Goal: Book appointment/travel/reservation

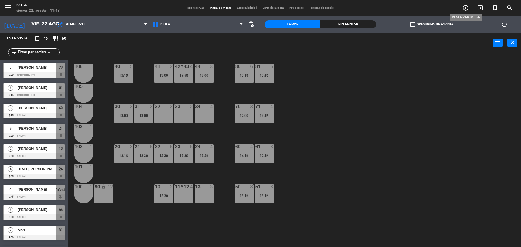
click at [466, 7] on icon "add_circle_outline" at bounding box center [465, 8] width 7 height 7
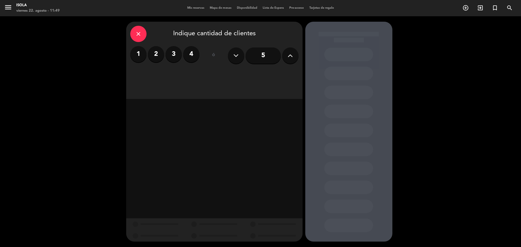
click at [155, 53] on label "2" at bounding box center [156, 54] width 16 height 16
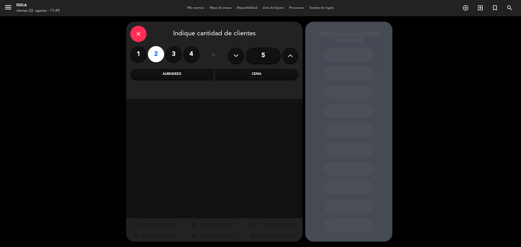
click at [178, 74] on div "Almuerzo" at bounding box center [172, 74] width 84 height 11
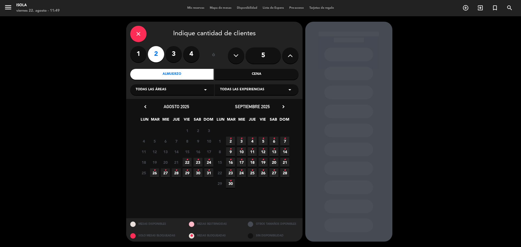
click at [203, 89] on icon "arrow_drop_down" at bounding box center [205, 90] width 7 height 7
click at [141, 119] on div "Salón" at bounding box center [172, 119] width 73 height 5
click at [188, 161] on span "22" at bounding box center [187, 162] width 9 height 9
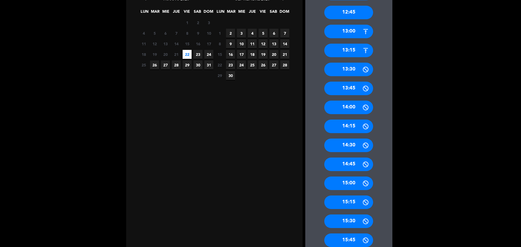
scroll to position [108, 0]
click at [348, 104] on div "14:00" at bounding box center [348, 107] width 49 height 14
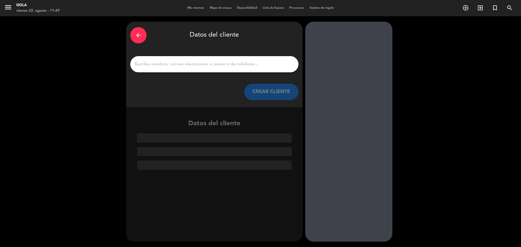
click at [224, 66] on input "1" at bounding box center [214, 64] width 160 height 8
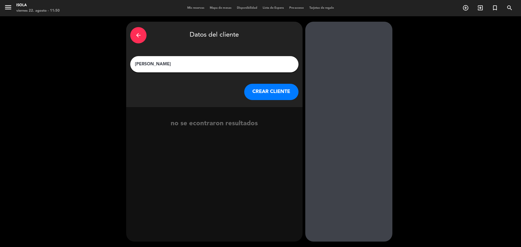
type input "[PERSON_NAME]"
click at [271, 92] on button "CREAR CLIENTE" at bounding box center [271, 92] width 54 height 16
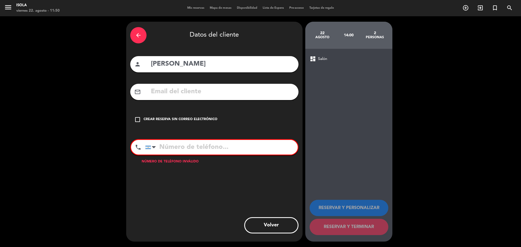
click at [190, 146] on input "tel" at bounding box center [221, 147] width 152 height 15
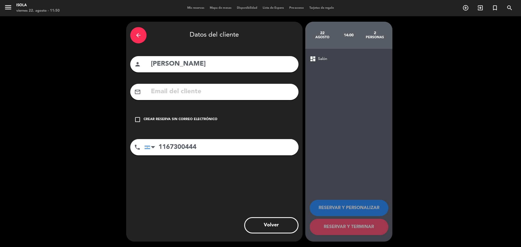
type input "1167300444"
click at [227, 92] on input "text" at bounding box center [222, 91] width 144 height 11
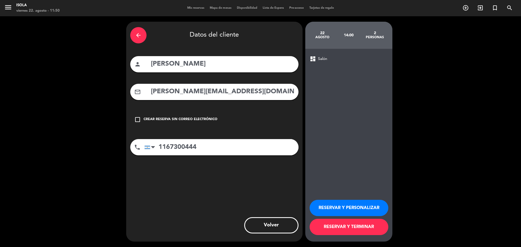
type input "nicolas.arouguetti@cliente.com"
click at [356, 225] on button "RESERVAR Y TERMINAR" at bounding box center [349, 227] width 79 height 16
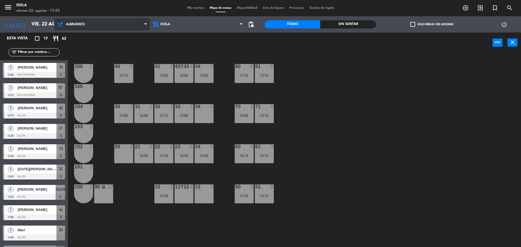
click at [80, 26] on span "Almuerzo" at bounding box center [102, 24] width 96 height 12
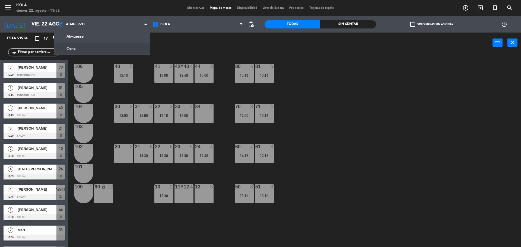
click at [86, 49] on ng-component "menu Isola viernes 22. agosto - 11:52 Mis reservas Mapa de mesas Disponibilidad…" at bounding box center [260, 124] width 521 height 248
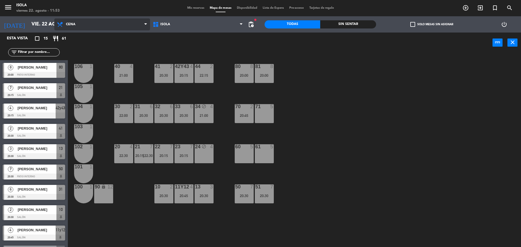
click at [85, 24] on span "Cena" at bounding box center [102, 24] width 96 height 12
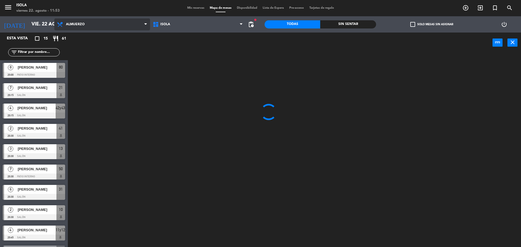
click at [85, 36] on ng-component "menu Isola viernes 22. agosto - 11:53 Mis reservas Mapa de mesas Disponibilidad…" at bounding box center [260, 124] width 521 height 248
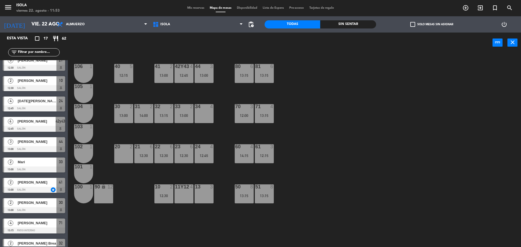
scroll to position [160, 0]
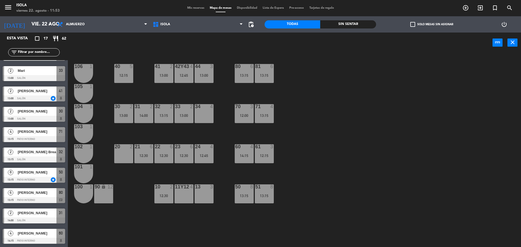
click at [37, 213] on span "[PERSON_NAME]" at bounding box center [37, 213] width 39 height 6
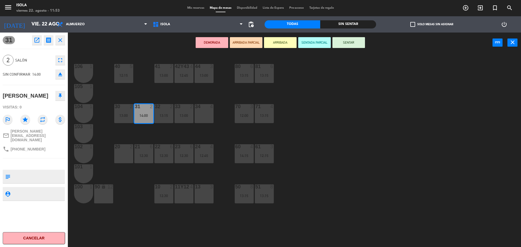
click at [60, 60] on icon "fullscreen" at bounding box center [60, 60] width 7 height 7
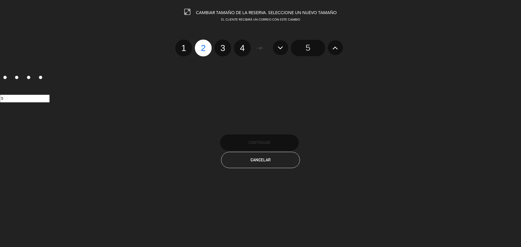
click at [243, 47] on label "4" at bounding box center [242, 48] width 17 height 17
click at [243, 45] on input "4" at bounding box center [242, 44] width 4 height 4
radio input "true"
radio input "false"
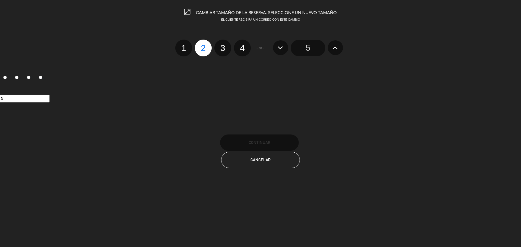
radio input "false"
radio input "true"
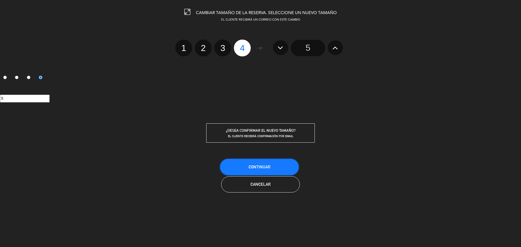
click at [264, 162] on button "Continuar" at bounding box center [259, 167] width 79 height 16
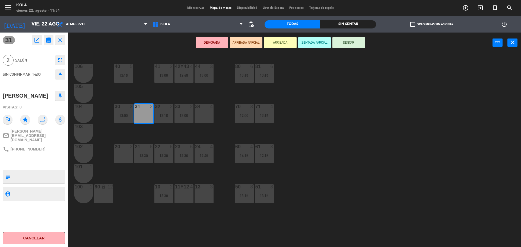
click at [114, 133] on div "40 5 12:15 42y43 4 12:45 41 2 13:00 44 3 13:00 80 6 13:15 81 6 13:15 106 1 105 …" at bounding box center [297, 151] width 448 height 194
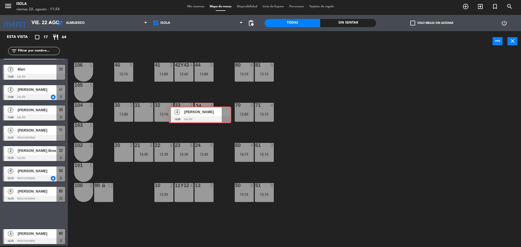
drag, startPoint x: 42, startPoint y: 213, endPoint x: 208, endPoint y: 112, distance: 194.1
click at [208, 112] on div "Esta vista crop_square 17 restaurant 64 filter_list 3 Lorena Piñero 12:00 Patio…" at bounding box center [260, 139] width 521 height 216
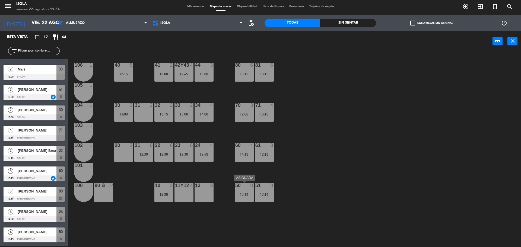
click at [249, 191] on div "50 8 13:15" at bounding box center [244, 192] width 19 height 19
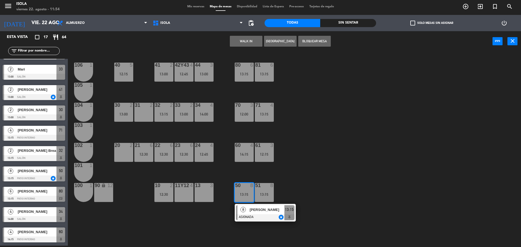
click at [294, 176] on div "40 5 12:15 42y43 4 12:45 41 2 13:00 44 3 13:00 80 6 13:15 81 6 13:15 106 1 105 …" at bounding box center [297, 150] width 448 height 194
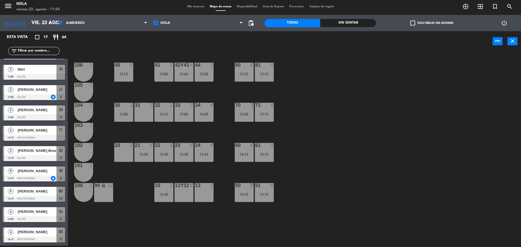
click at [240, 72] on div "13:15" at bounding box center [244, 74] width 19 height 4
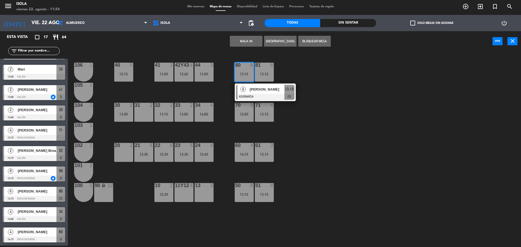
click at [315, 168] on div "40 5 12:15 42y43 4 12:45 41 2 13:00 44 3 13:00 80 6 13:15 6 Sol Fuentes ASIGNAD…" at bounding box center [297, 150] width 448 height 194
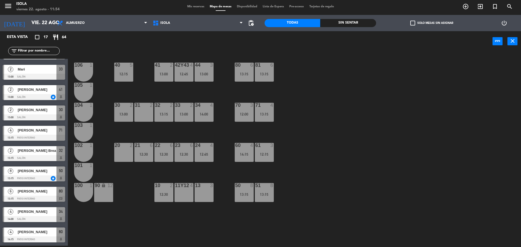
click at [244, 188] on div "50 8" at bounding box center [244, 185] width 19 height 5
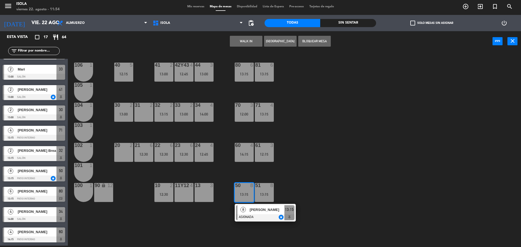
click at [294, 88] on div "40 5 12:15 42y43 4 12:45 41 2 13:00 44 3 13:00 80 6 13:15 81 6 13:15 106 1 105 …" at bounding box center [297, 150] width 448 height 194
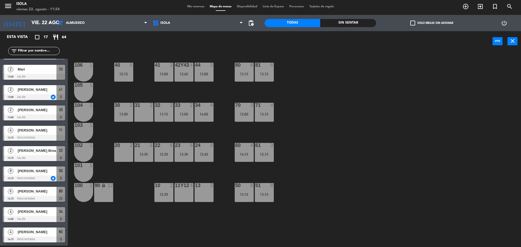
click at [247, 190] on div "50 8 13:15" at bounding box center [244, 192] width 19 height 19
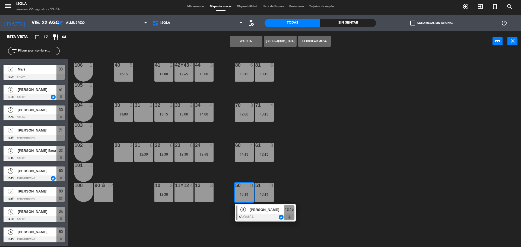
click at [303, 173] on div "40 5 12:15 42y43 4 12:45 41 2 13:00 44 3 13:00 80 6 13:15 81 6 13:15 106 1 105 …" at bounding box center [297, 150] width 448 height 194
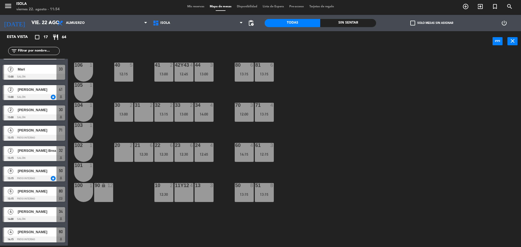
click at [203, 109] on div "34 4 14:00" at bounding box center [203, 112] width 19 height 19
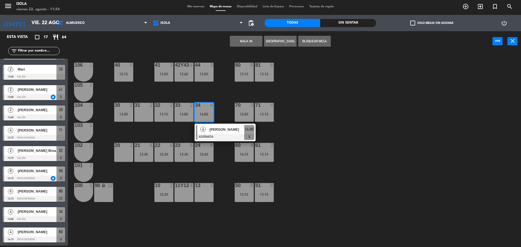
click at [219, 95] on div "40 5 12:15 42y43 4 12:45 41 2 13:00 44 3 13:00 80 6 13:15 81 6 13:15 106 1 105 …" at bounding box center [297, 150] width 448 height 194
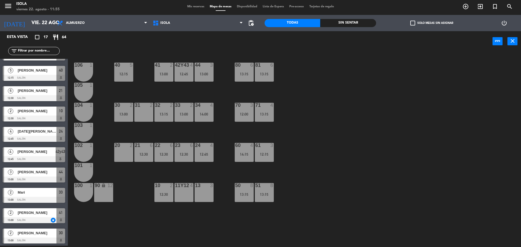
scroll to position [0, 0]
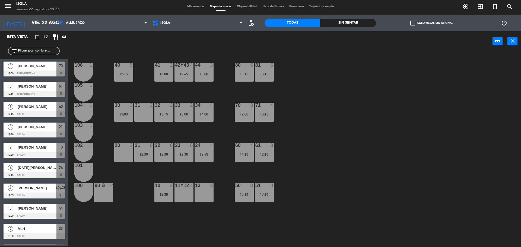
click at [205, 150] on div "24 4 12:45" at bounding box center [203, 152] width 19 height 19
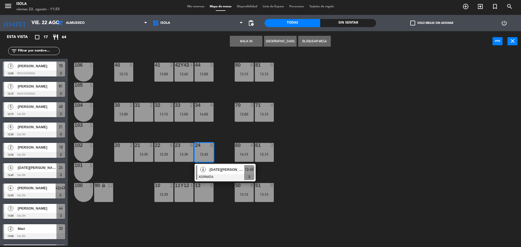
click at [221, 142] on div "40 5 12:15 42y43 4 12:45 41 2 13:00 44 3 13:00 80 6 13:15 81 6 13:15 106 1 105 …" at bounding box center [297, 150] width 448 height 194
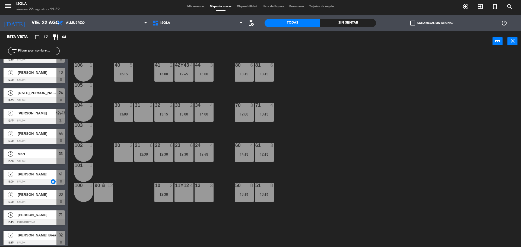
scroll to position [75, 0]
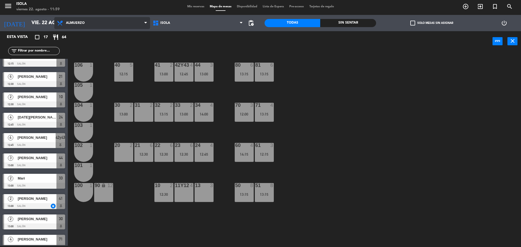
click at [60, 23] on icon at bounding box center [61, 23] width 8 height 7
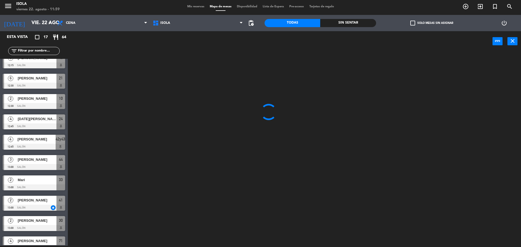
click at [74, 44] on ng-component "menu Isola viernes 22. agosto - 11:59 Mis reservas Mapa de mesas Disponibilidad…" at bounding box center [260, 123] width 521 height 248
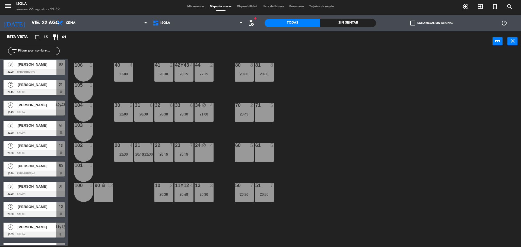
scroll to position [0, 0]
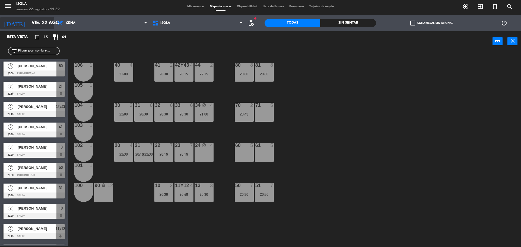
click at [40, 21] on input "vie. 22 ago." at bounding box center [60, 23] width 63 height 11
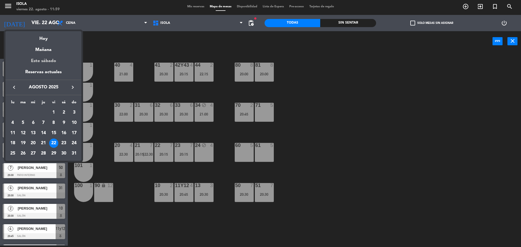
click at [48, 61] on div "Este sábado" at bounding box center [43, 60] width 76 height 15
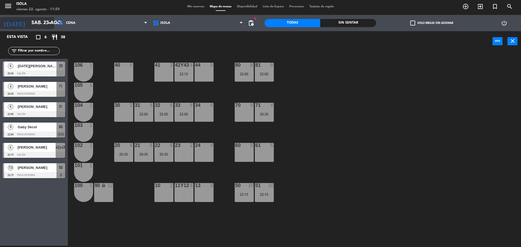
click at [32, 22] on input "sáb. 23 ago." at bounding box center [60, 23] width 63 height 11
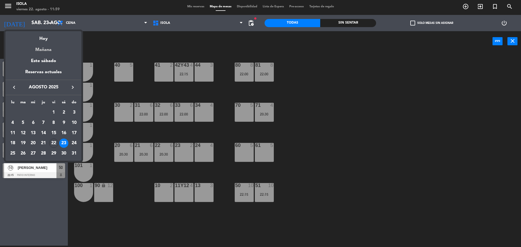
click at [47, 47] on div "Mañana" at bounding box center [43, 47] width 76 height 11
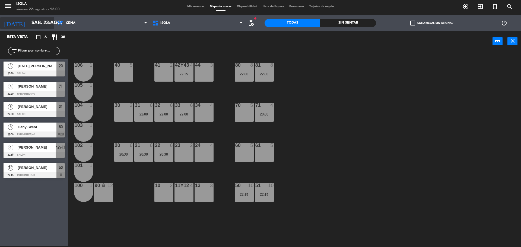
click at [45, 18] on input "sáb. 23 ago." at bounding box center [60, 23] width 63 height 11
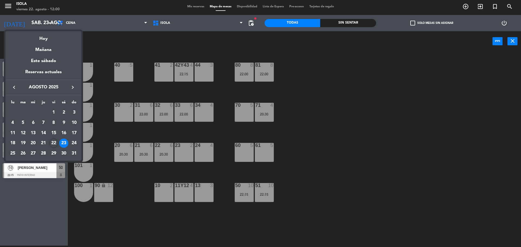
click at [72, 25] on div at bounding box center [260, 123] width 521 height 247
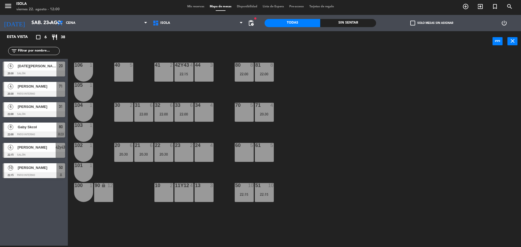
click at [72, 25] on span "Cena" at bounding box center [102, 23] width 96 height 12
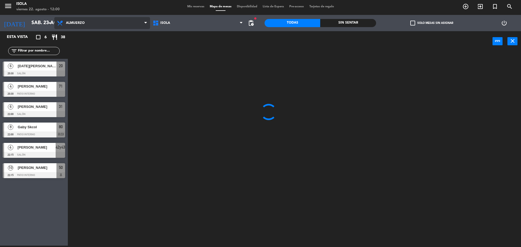
click at [71, 35] on ng-component "menu Isola viernes 22. agosto - 12:00 Mis reservas Mapa de mesas Disponibilidad…" at bounding box center [260, 123] width 521 height 248
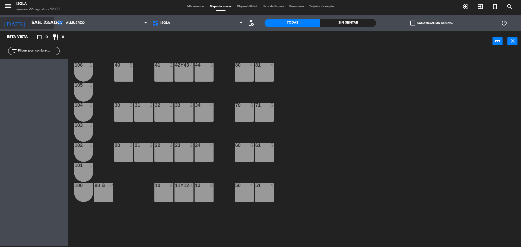
click at [43, 17] on div "today sáb. 23 ago. arrow_drop_down" at bounding box center [27, 23] width 54 height 12
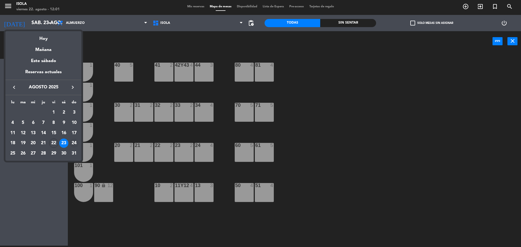
click at [75, 143] on div "24" at bounding box center [73, 143] width 9 height 9
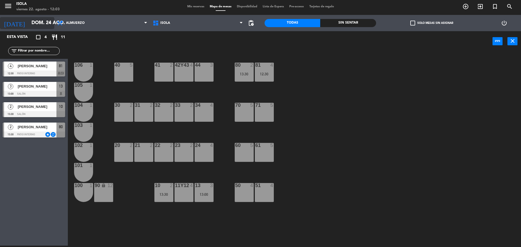
click at [41, 24] on input "dom. 24 ago." at bounding box center [60, 23] width 63 height 11
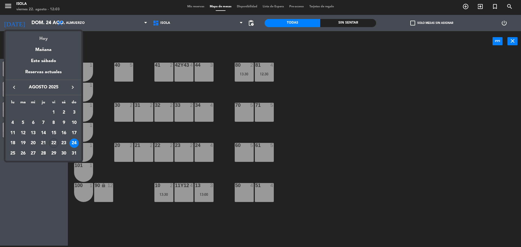
click at [44, 40] on div "Hoy" at bounding box center [43, 36] width 76 height 11
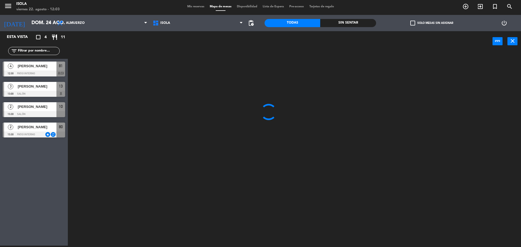
type input "vie. 22 ago."
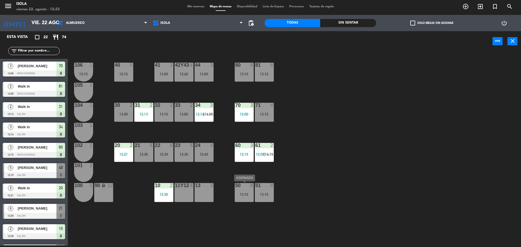
click at [239, 197] on div "50 8 13:15" at bounding box center [244, 192] width 19 height 19
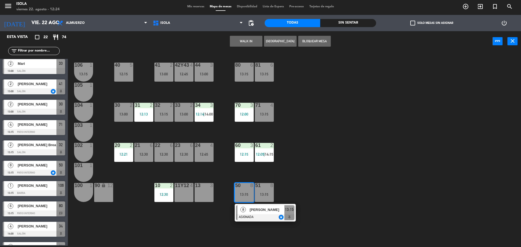
scroll to position [261, 0]
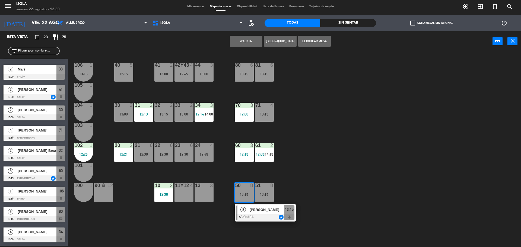
click at [384, 116] on div "40 5 12:15 42y43 4 12:45 41 2 13:00 44 3 13:00 80 6 13:15 81 6 13:15 106 1 13:1…" at bounding box center [297, 150] width 448 height 194
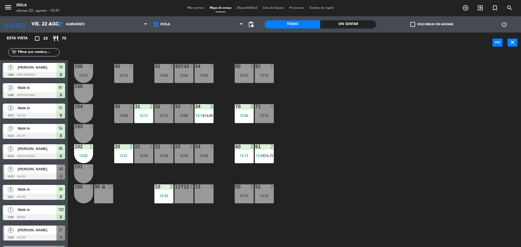
click at [373, 143] on div "40 5 12:15 42y43 4 12:45 41 2 13:00 44 3 13:00 80 6 13:15 81 6 13:15 106 1 13:1…" at bounding box center [297, 151] width 448 height 194
click at [33, 21] on input "vie. 22 ago." at bounding box center [60, 24] width 63 height 11
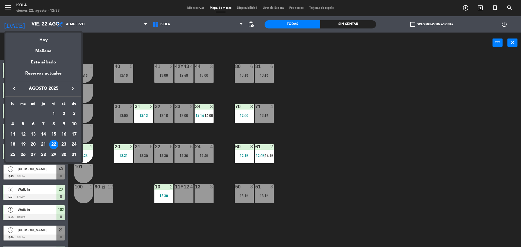
click at [74, 145] on div "24" at bounding box center [73, 144] width 9 height 9
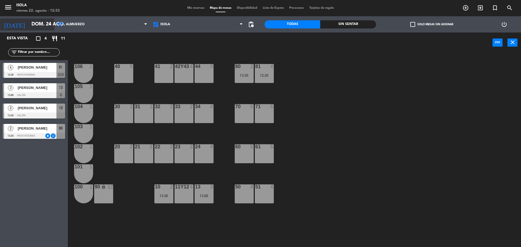
click at [36, 21] on input "dom. 24 ago." at bounding box center [60, 24] width 63 height 11
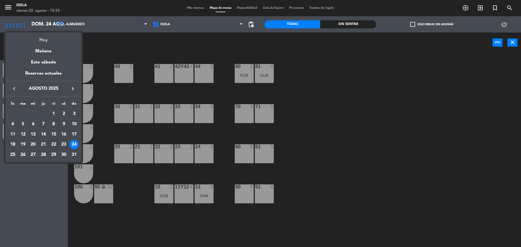
click at [43, 42] on div "Hoy" at bounding box center [43, 38] width 76 height 11
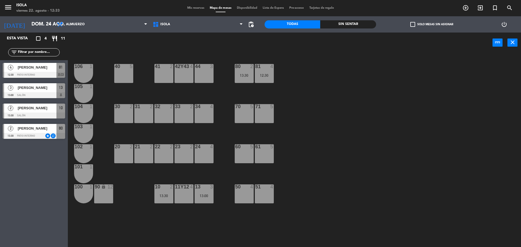
type input "vie. 22 ago."
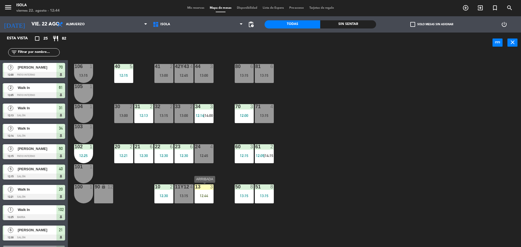
click at [205, 193] on div "13 3 12:44" at bounding box center [203, 193] width 19 height 19
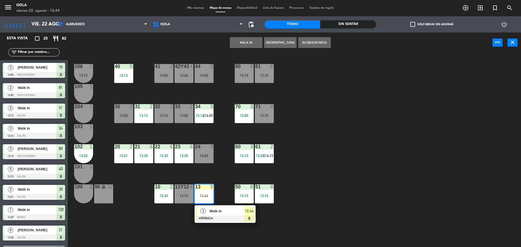
click at [320, 168] on div "40 5 12:15 42y43 4 12:45 41 2 13:00 44 3 13:00 80 6 13:15 81 6 13:15 106 1 13:1…" at bounding box center [297, 151] width 448 height 194
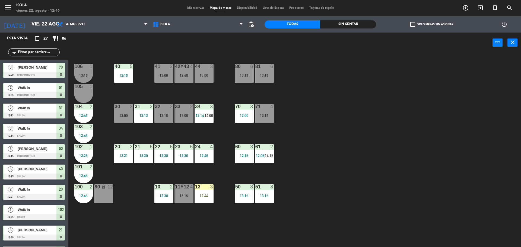
click at [65, 50] on div "filter_list" at bounding box center [34, 52] width 68 height 16
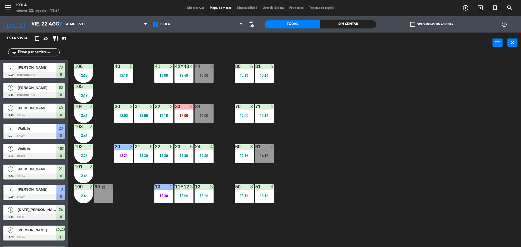
click at [194, 8] on span "Mis reservas" at bounding box center [195, 8] width 23 height 3
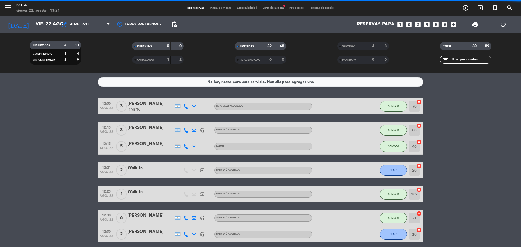
click at [214, 7] on span "Mapa de mesas" at bounding box center [220, 8] width 27 height 3
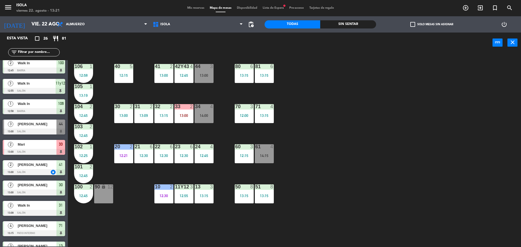
scroll to position [208, 0]
click at [190, 7] on span "Mis reservas" at bounding box center [195, 8] width 23 height 3
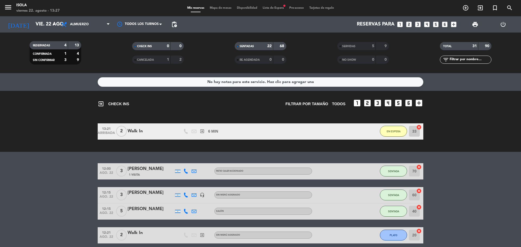
click at [219, 5] on div "menu Isola viernes 22. agosto - 13:27 Mis reservas Mapa de mesas Disponibilidad…" at bounding box center [260, 8] width 521 height 16
click at [210, 7] on span "Mapa de mesas" at bounding box center [220, 8] width 27 height 3
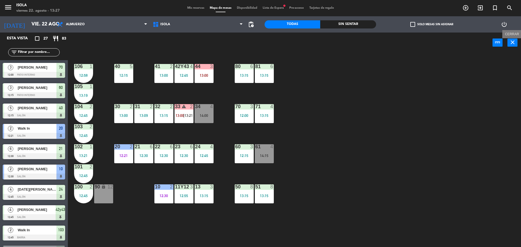
click at [513, 42] on icon "close" at bounding box center [512, 42] width 7 height 7
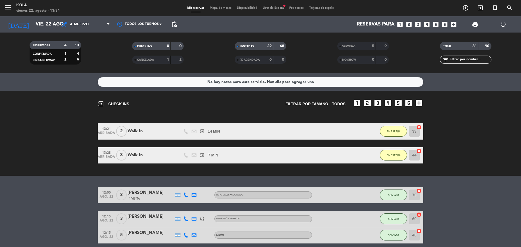
click at [503, 104] on div "exit_to_app CHECK INS Filtrar por tamaño TODOS looks_one looks_two looks_3 look…" at bounding box center [260, 133] width 521 height 85
click at [215, 7] on span "Mapa de mesas" at bounding box center [220, 8] width 27 height 3
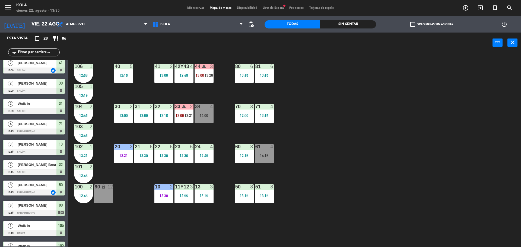
scroll to position [383, 0]
